Goal: Check status: Check status

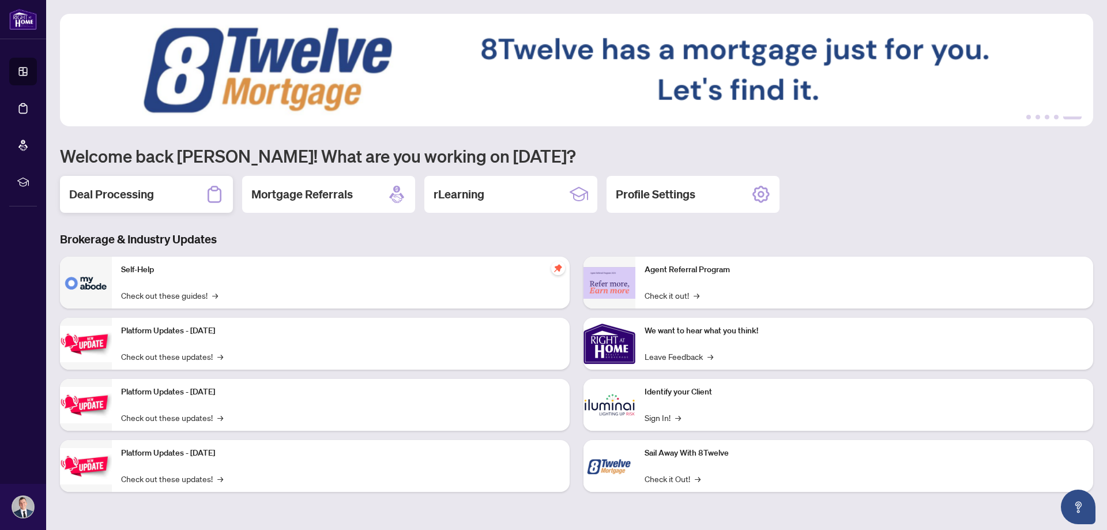
click at [109, 195] on h2 "Deal Processing" at bounding box center [111, 194] width 85 height 16
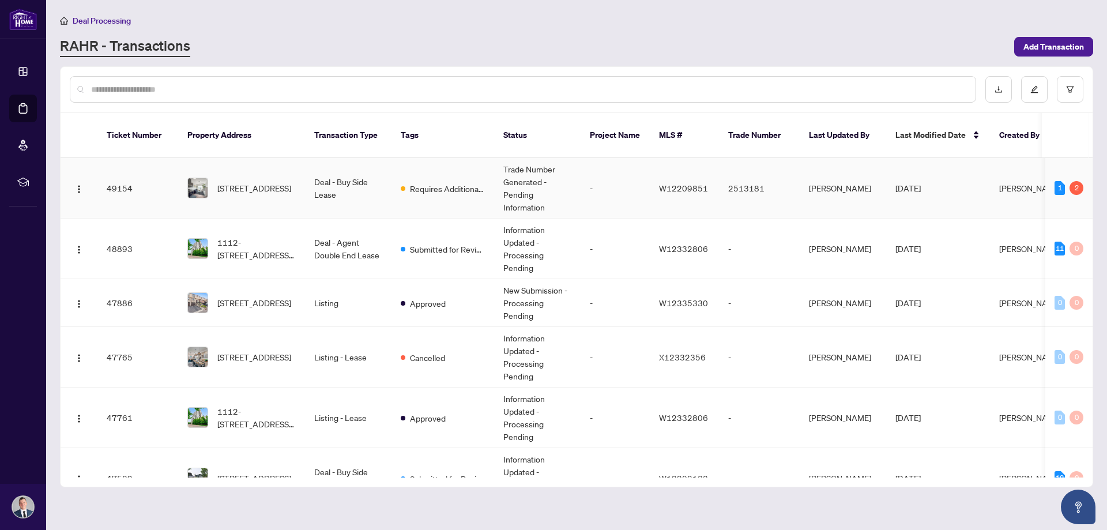
click at [432, 182] on span "Requires Additional Docs" at bounding box center [447, 188] width 75 height 13
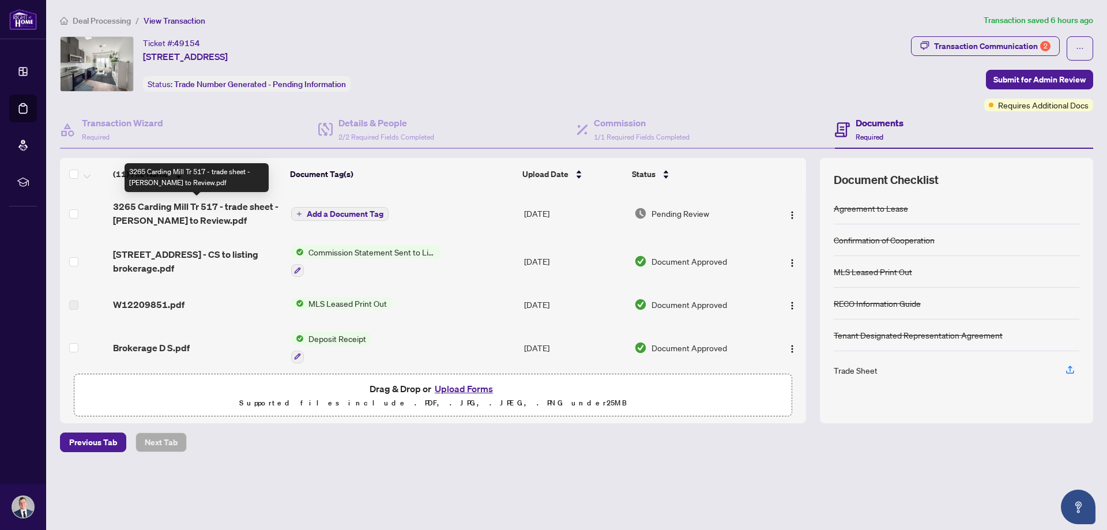
click at [217, 210] on span "3265 Carding Mill Tr 517 - trade sheet - [PERSON_NAME] to Review.pdf" at bounding box center [197, 214] width 169 height 28
